Goal: Transaction & Acquisition: Purchase product/service

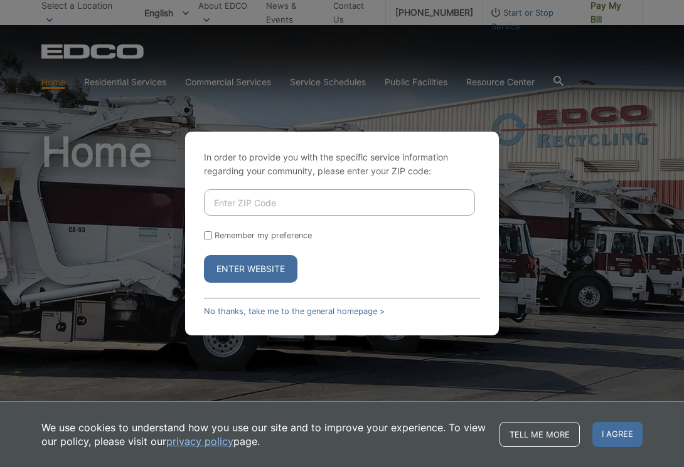
click at [246, 202] on input "Enter ZIP Code" at bounding box center [339, 202] width 271 height 26
type input "92020"
click at [252, 268] on button "Enter Website" at bounding box center [250, 269] width 93 height 28
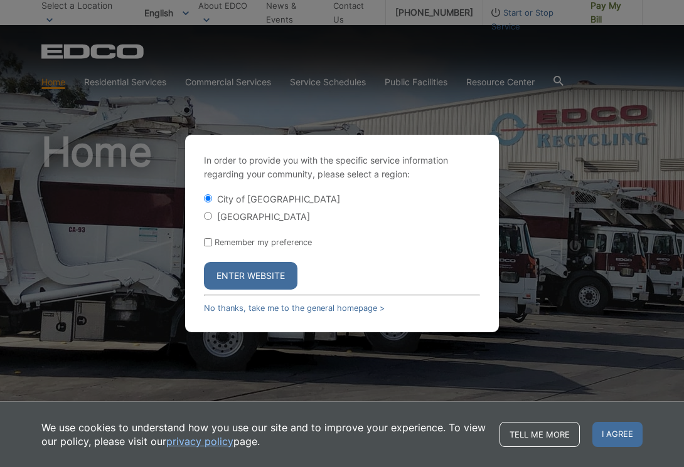
click at [252, 268] on button "Enter Website" at bounding box center [250, 276] width 93 height 28
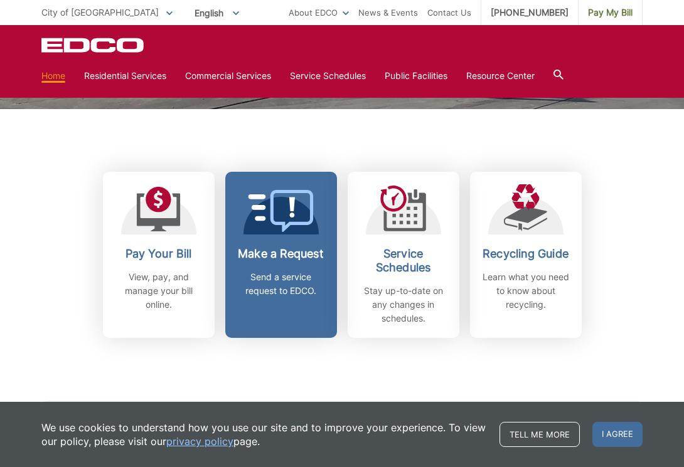
scroll to position [292, 0]
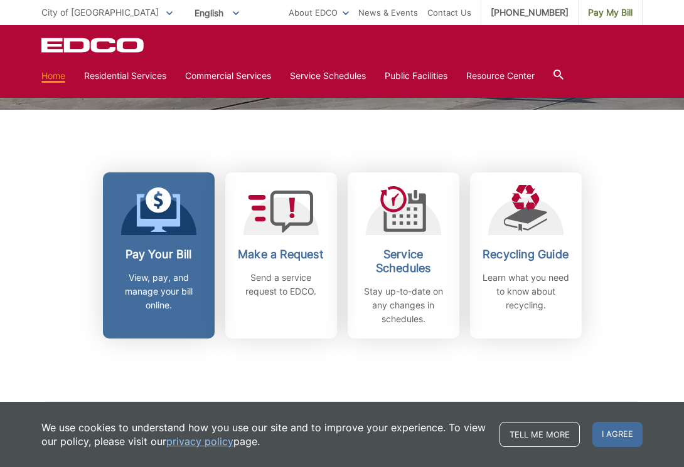
click at [147, 260] on h2 "Pay Your Bill" at bounding box center [158, 255] width 93 height 14
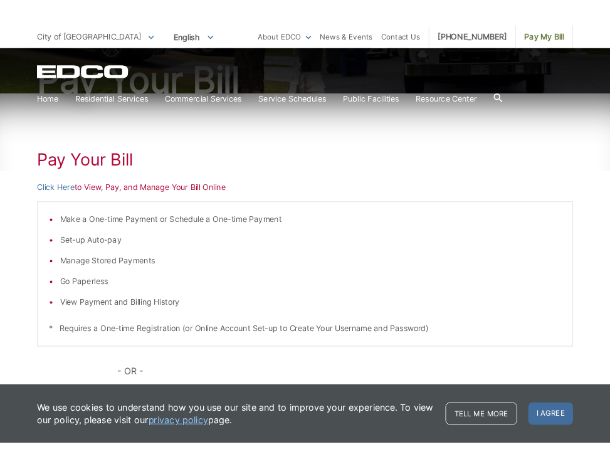
scroll to position [159, 0]
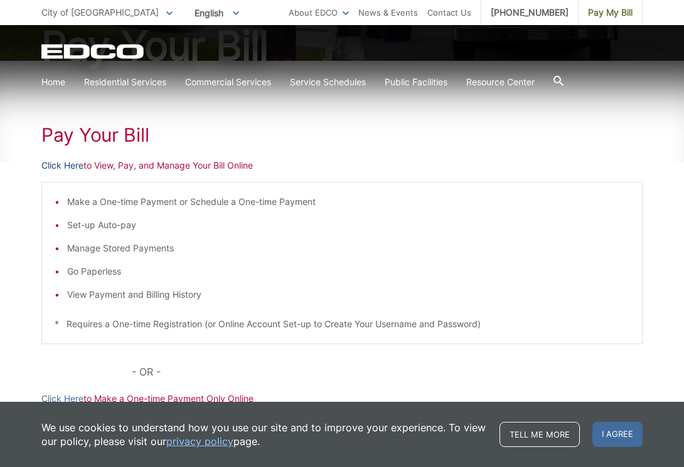
click at [57, 164] on link "Click Here" at bounding box center [62, 166] width 42 height 14
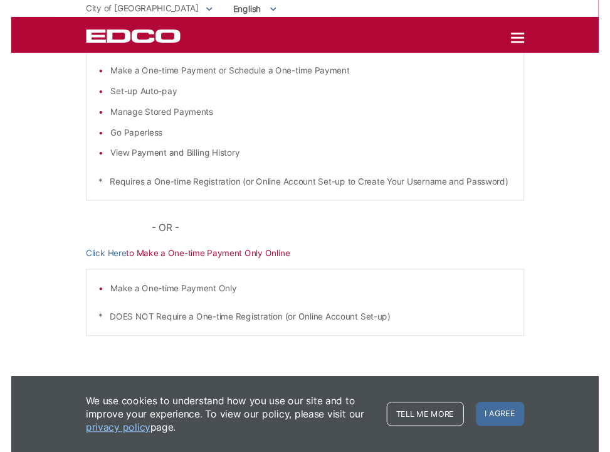
scroll to position [226, 0]
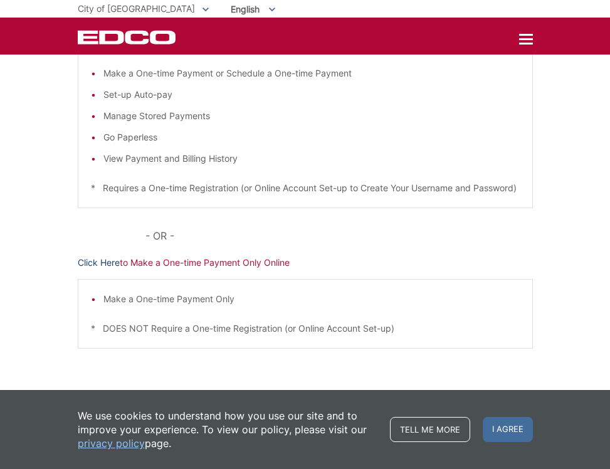
click at [98, 258] on link "Click Here" at bounding box center [99, 263] width 42 height 14
